Goal: Task Accomplishment & Management: Manage account settings

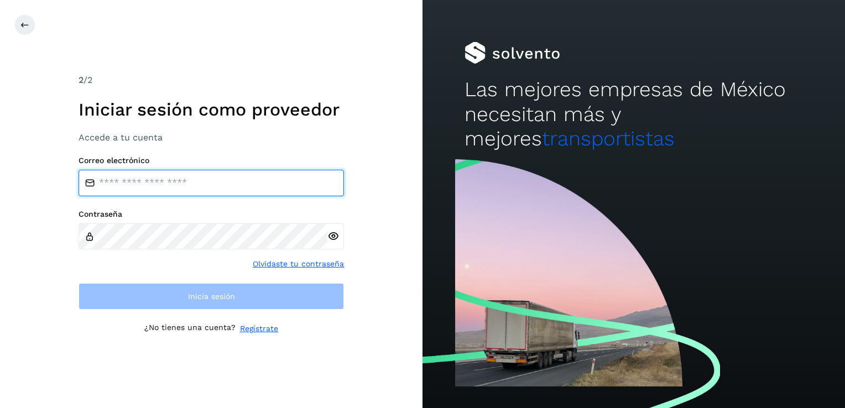
type input "**********"
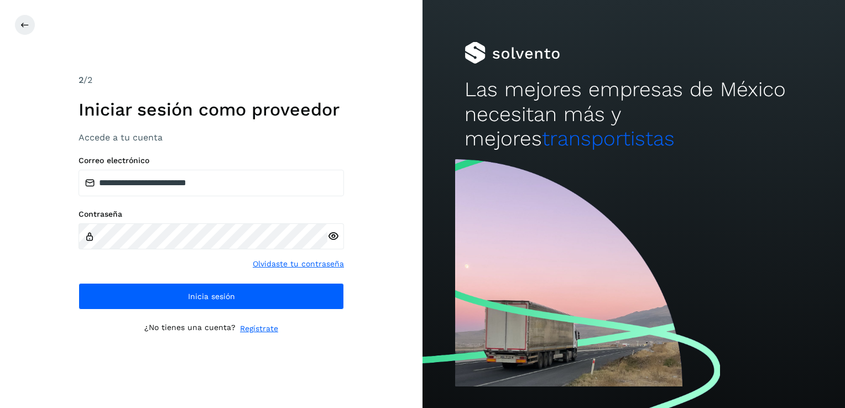
click at [391, 355] on div "**********" at bounding box center [211, 204] width 422 height 408
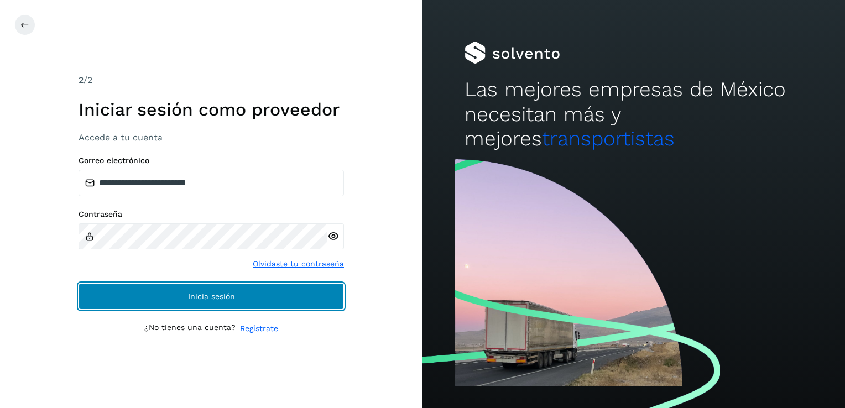
click at [312, 297] on button "Inicia sesión" at bounding box center [210, 296] width 265 height 27
click at [207, 300] on span "Inicia sesión" at bounding box center [211, 296] width 47 height 8
drag, startPoint x: 210, startPoint y: 307, endPoint x: 214, endPoint y: 302, distance: 6.3
click at [210, 306] on button "Inicia sesión" at bounding box center [210, 296] width 265 height 27
click at [291, 295] on button "Inicia sesión" at bounding box center [210, 296] width 265 height 27
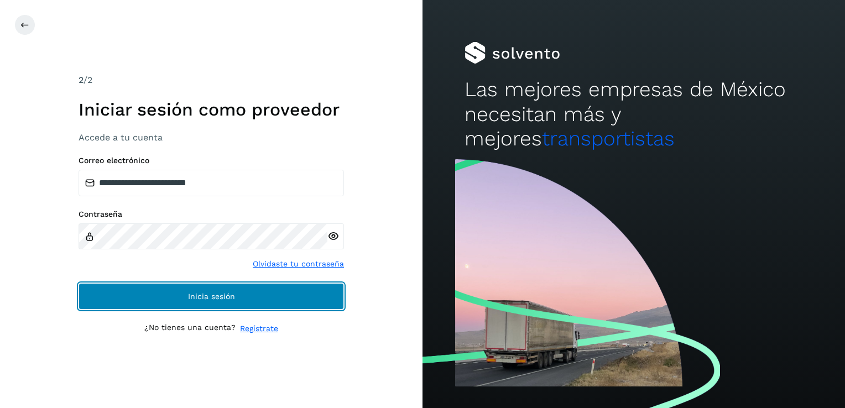
click at [195, 297] on span "Inicia sesión" at bounding box center [211, 296] width 47 height 8
click at [219, 295] on span "Inicia sesión" at bounding box center [211, 296] width 47 height 8
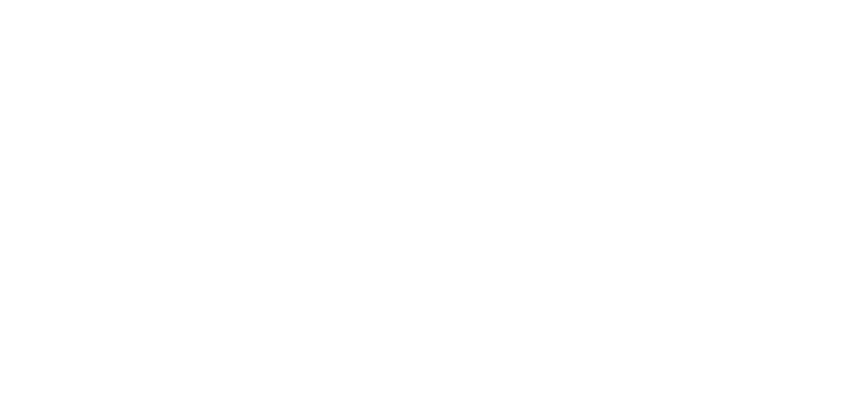
drag, startPoint x: 125, startPoint y: 167, endPoint x: 328, endPoint y: 189, distance: 204.6
click at [137, 169] on div at bounding box center [422, 204] width 845 height 408
